Goal: Information Seeking & Learning: Learn about a topic

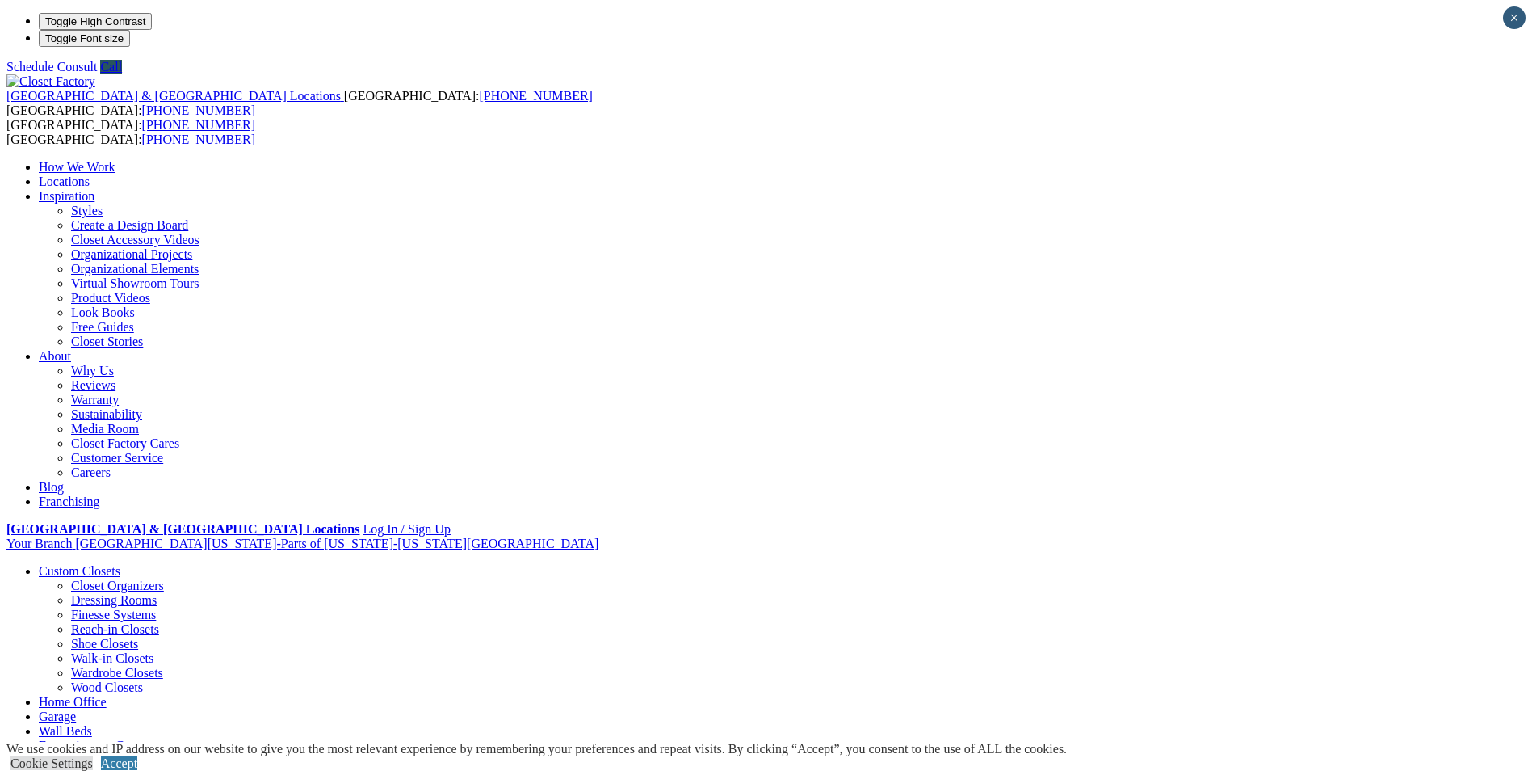
click at [164, 578] on link "Closet Organizers" at bounding box center [117, 585] width 93 height 14
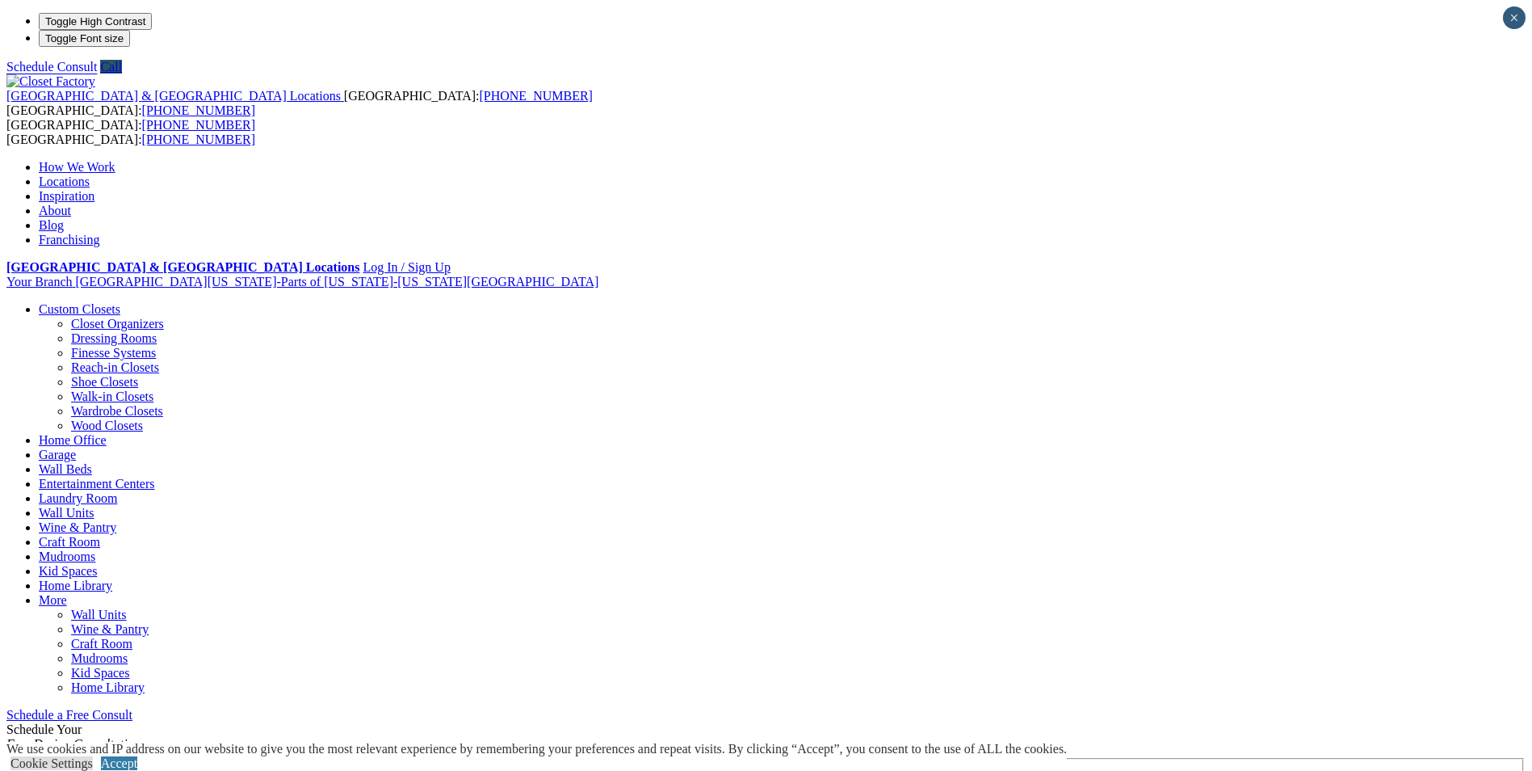
click at [143, 418] on link "Wood Closets" at bounding box center [107, 425] width 72 height 14
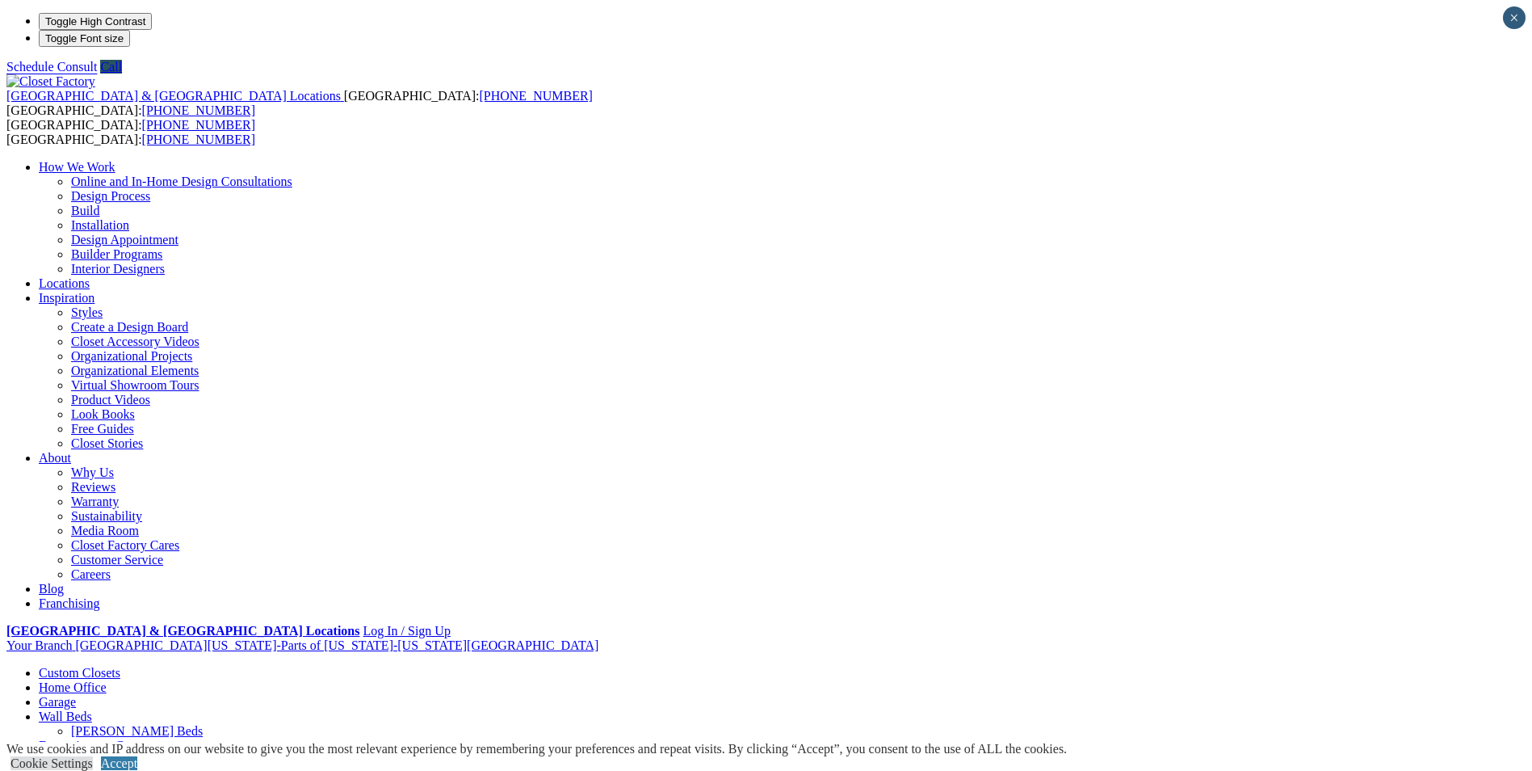
click at [292, 174] on link "Online and In-Home Design Consultations" at bounding box center [181, 181] width 221 height 14
